Goal: Navigation & Orientation: Find specific page/section

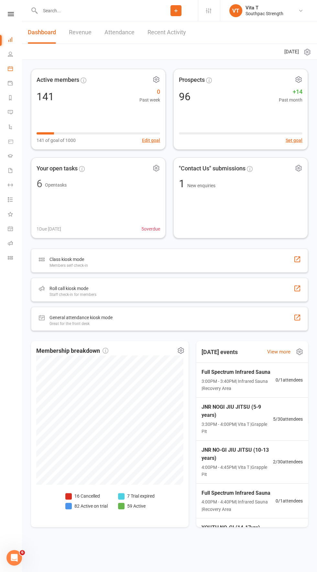
click at [4, 87] on li "Payments" at bounding box center [11, 84] width 22 height 15
click at [12, 82] on icon at bounding box center [10, 82] width 5 height 5
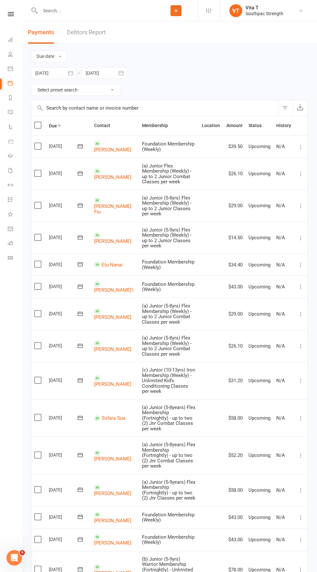
click at [3, 60] on li "People" at bounding box center [11, 54] width 22 height 15
click at [5, 74] on li "Calendar" at bounding box center [11, 69] width 22 height 15
click at [11, 73] on link "Calendar" at bounding box center [15, 69] width 15 height 15
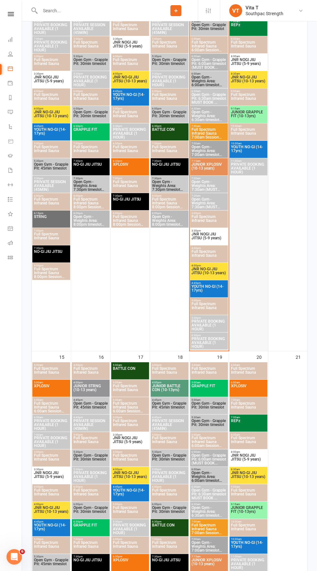
scroll to position [584, 0]
click at [54, 484] on div "4:00pm - 4:40pm Full Spectrum Infrared Sauna" at bounding box center [51, 492] width 38 height 17
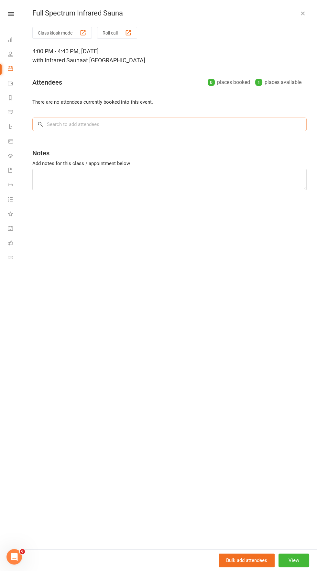
click at [210, 125] on input "search" at bounding box center [169, 125] width 274 height 14
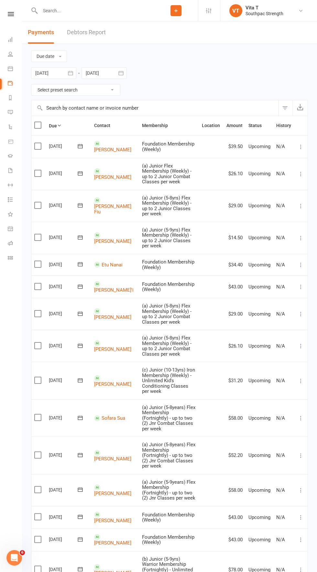
click at [6, 74] on li "Calendar" at bounding box center [11, 69] width 22 height 15
click at [5, 63] on li "Calendar" at bounding box center [11, 69] width 22 height 15
click at [9, 74] on link "Calendar" at bounding box center [15, 69] width 15 height 15
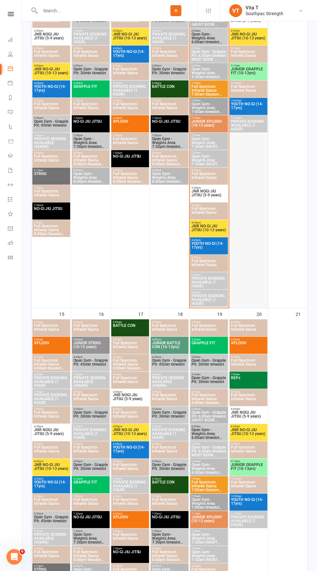
scroll to position [635, 0]
